Goal: Task Accomplishment & Management: Use online tool/utility

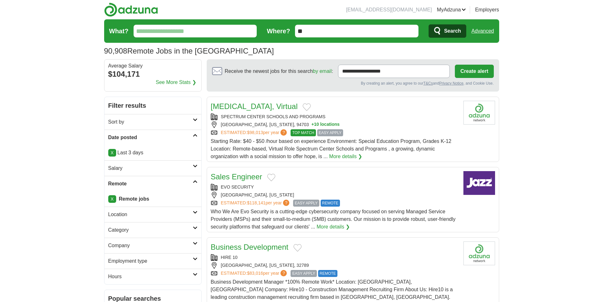
click at [189, 35] on input "What?" at bounding box center [196, 31] width 124 height 13
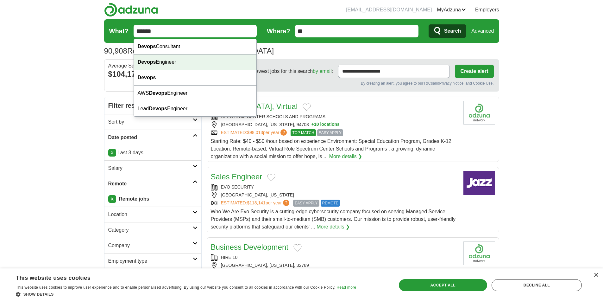
click at [190, 62] on div "Devops Engineer" at bounding box center [195, 62] width 123 height 16
type input "**********"
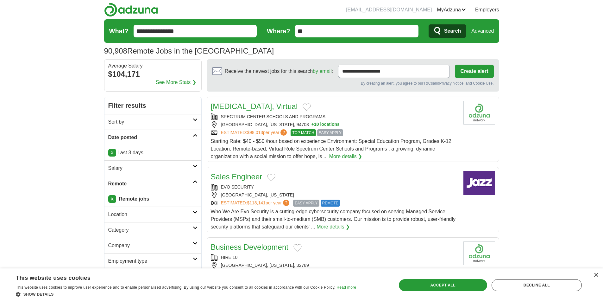
click at [448, 31] on span "Search" at bounding box center [452, 31] width 17 height 13
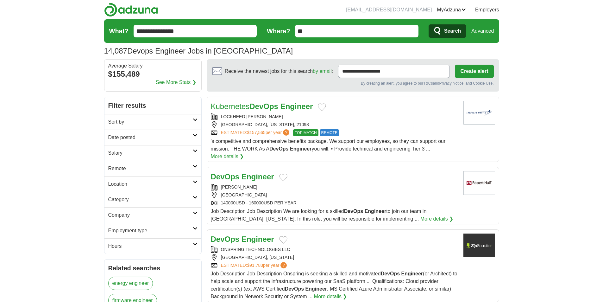
click at [183, 141] on h2 "Date posted" at bounding box center [150, 138] width 85 height 8
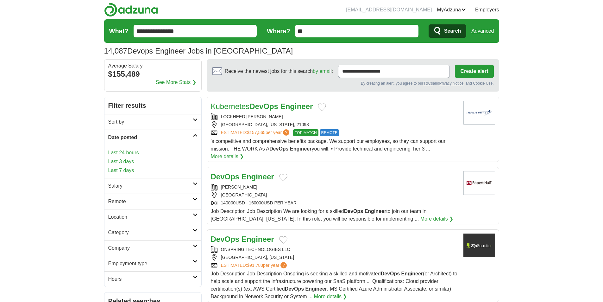
click at [133, 160] on link "Last 3 days" at bounding box center [152, 162] width 89 height 8
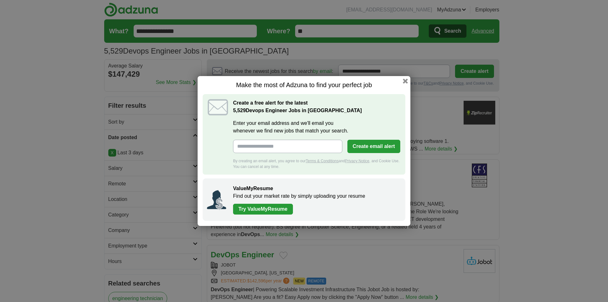
click at [408, 80] on div "Make the most of Adzuna to find your perfect job Create a free alert for the la…" at bounding box center [304, 151] width 213 height 150
click at [404, 85] on div "Make the most of Adzuna to find your perfect job Create a free alert for the la…" at bounding box center [304, 151] width 213 height 150
click at [404, 84] on h1 "Make the most of Adzuna to find your perfect job" at bounding box center [304, 85] width 203 height 8
click at [404, 83] on button "button" at bounding box center [405, 81] width 7 height 7
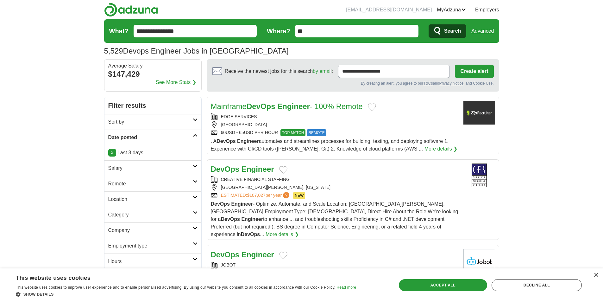
click at [173, 189] on link "Remote" at bounding box center [153, 184] width 97 height 16
click at [134, 201] on link "Remote jobs" at bounding box center [122, 198] width 29 height 5
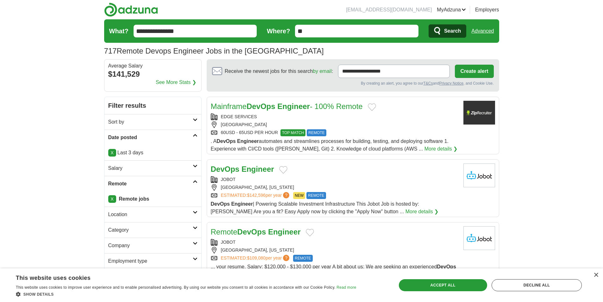
click at [271, 122] on div "VIENNA" at bounding box center [335, 124] width 248 height 7
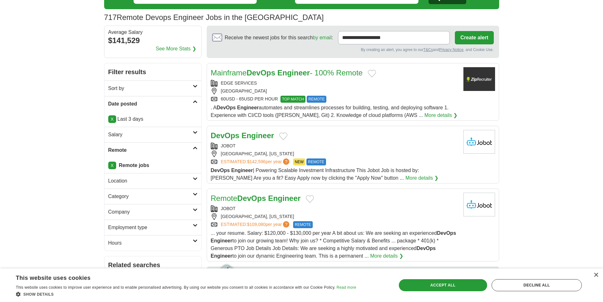
scroll to position [35, 0]
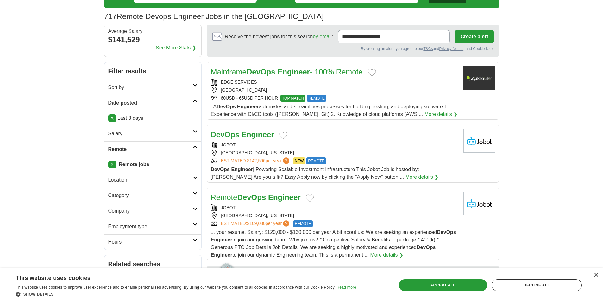
click at [264, 152] on div "AUSTIN, TEXAS" at bounding box center [335, 153] width 248 height 7
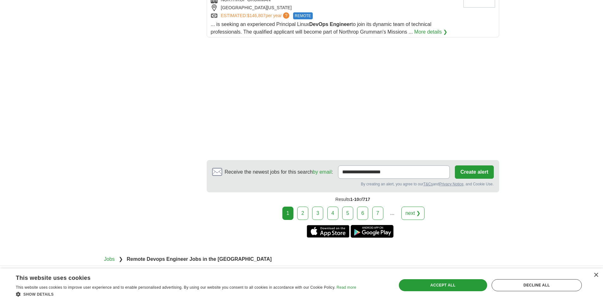
scroll to position [824, 0]
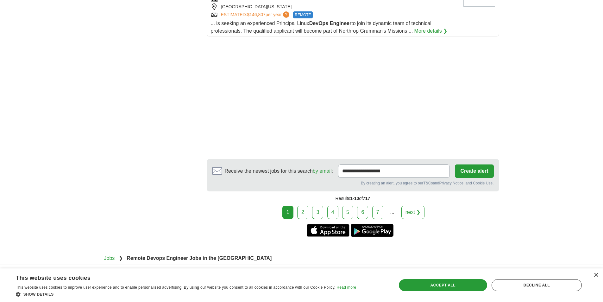
click at [306, 208] on link "2" at bounding box center [302, 212] width 11 height 13
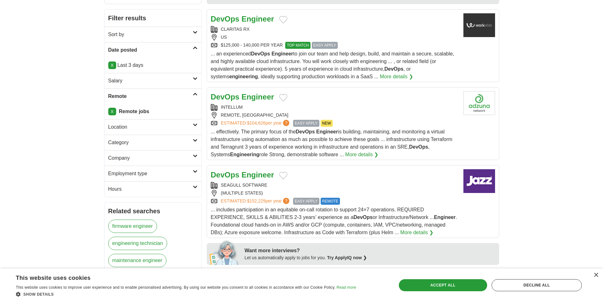
scroll to position [52, 0]
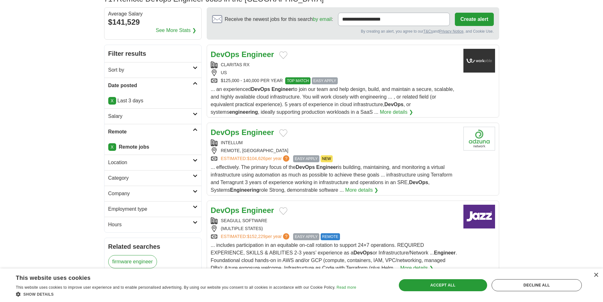
click at [257, 69] on div "CLARITAS RX US $125,000 - 140,000 PER YEAR TOP MATCH EASY APPLY" at bounding box center [335, 72] width 248 height 23
click at [265, 144] on div "INTELLUM" at bounding box center [335, 142] width 248 height 7
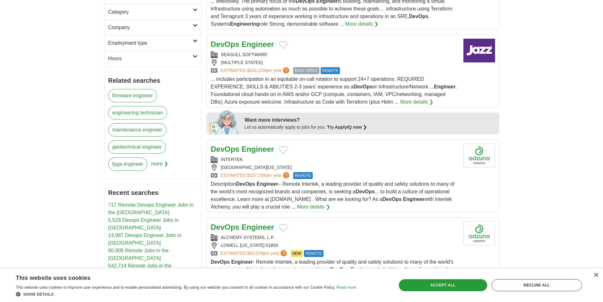
scroll to position [218, 0]
click at [261, 167] on div "AUSTIN, TEXAS, 78727" at bounding box center [335, 167] width 248 height 7
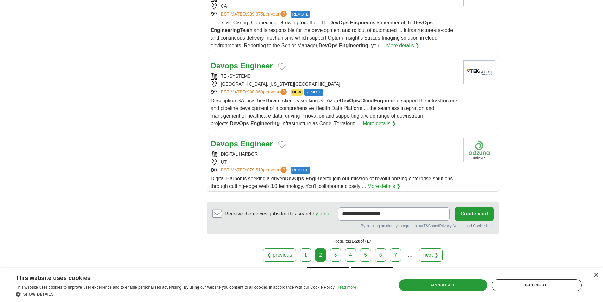
scroll to position [722, 0]
click at [334, 250] on link "3" at bounding box center [335, 254] width 11 height 13
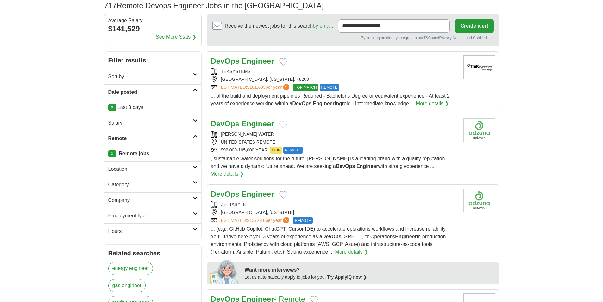
scroll to position [46, 0]
click at [283, 135] on div "[PERSON_NAME] WATER" at bounding box center [335, 133] width 248 height 7
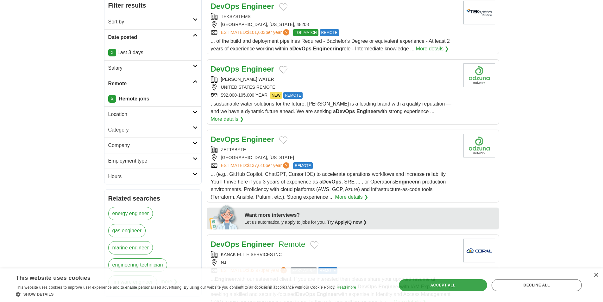
scroll to position [100, 0]
click at [281, 146] on div "ZETTABYTE" at bounding box center [335, 149] width 248 height 7
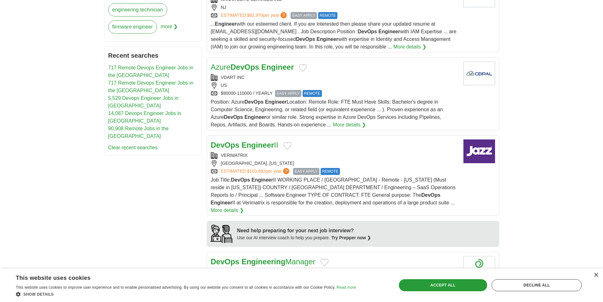
scroll to position [357, 0]
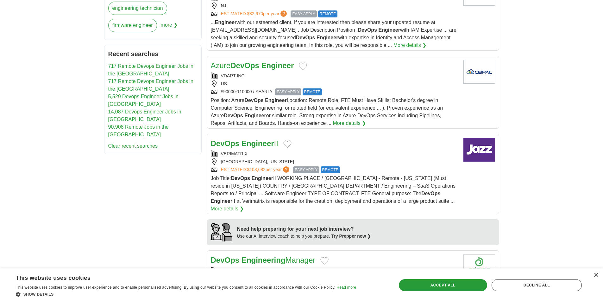
click at [269, 158] on div "[GEOGRAPHIC_DATA], [US_STATE]" at bounding box center [335, 161] width 248 height 7
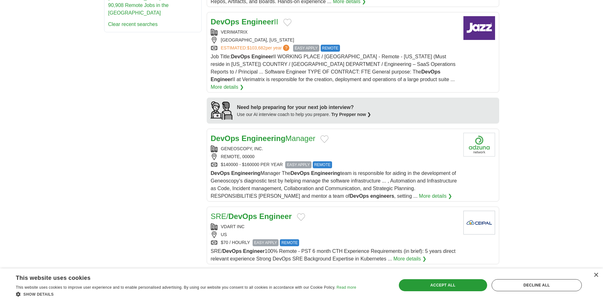
scroll to position [479, 0]
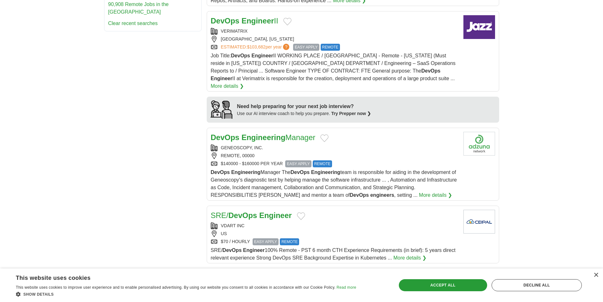
click at [271, 144] on div "GENEOSCOPY, INC. REMOTE, 00000 $140000 - $160000 PER YEAR EASY APPLY REMOTE" at bounding box center [335, 155] width 248 height 23
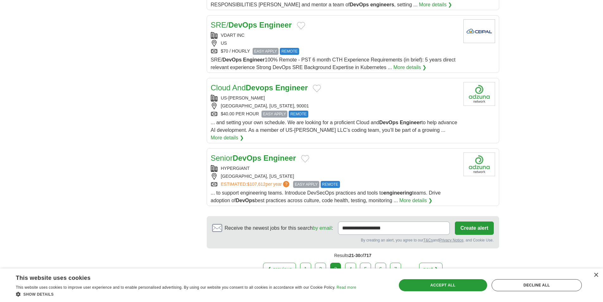
scroll to position [670, 0]
click at [265, 164] on div "HYPERGIANT" at bounding box center [335, 167] width 248 height 7
click at [349, 262] on link "4" at bounding box center [350, 268] width 11 height 13
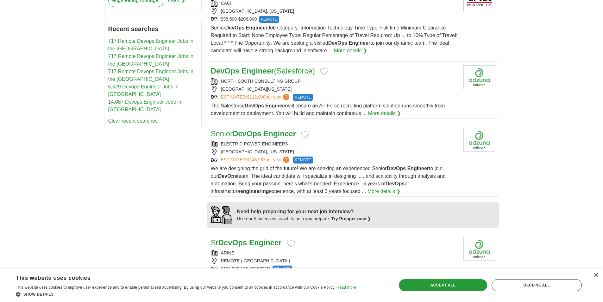
scroll to position [382, 0]
click at [271, 140] on div "ELECTRIC POWER ENGINEERS" at bounding box center [335, 143] width 248 height 7
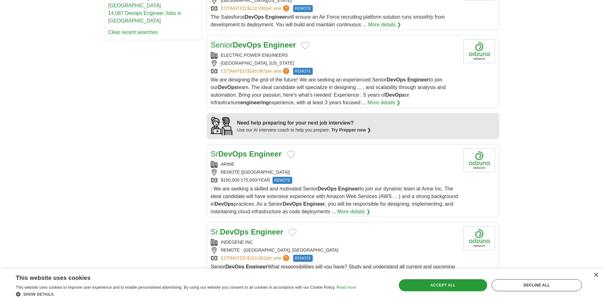
scroll to position [471, 0]
click at [263, 160] on div "ARINE" at bounding box center [335, 163] width 248 height 7
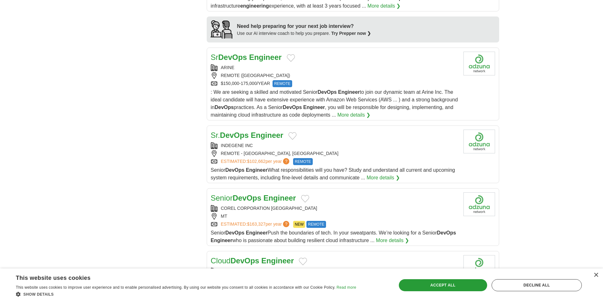
scroll to position [574, 0]
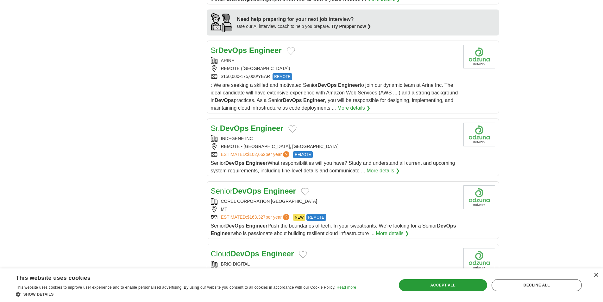
click at [265, 143] on div "REMOTE - [GEOGRAPHIC_DATA], [GEOGRAPHIC_DATA]" at bounding box center [335, 146] width 248 height 7
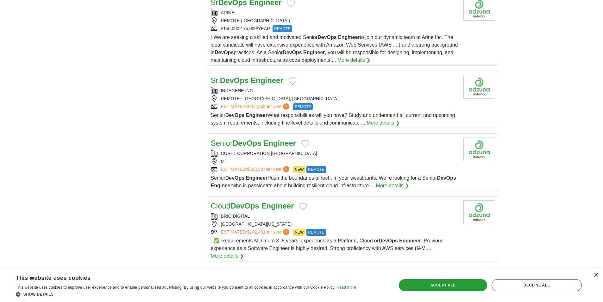
scroll to position [624, 0]
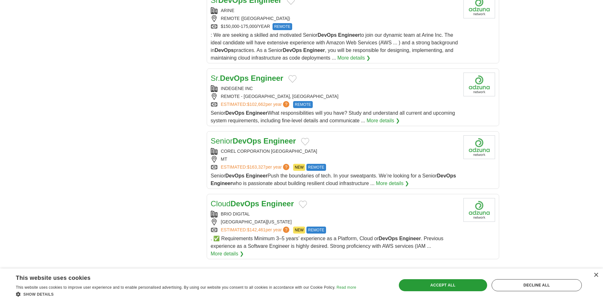
click at [259, 156] on div "MT" at bounding box center [335, 159] width 248 height 7
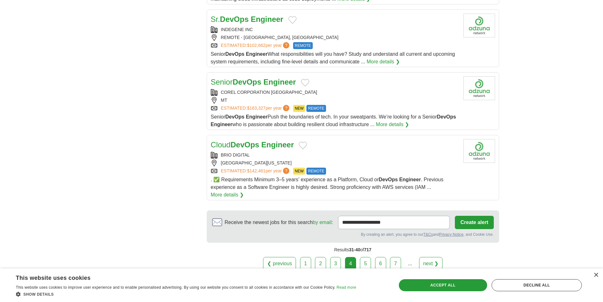
click at [262, 160] on div "[GEOGRAPHIC_DATA][US_STATE]" at bounding box center [335, 163] width 248 height 7
